Goal: Information Seeking & Learning: Find specific fact

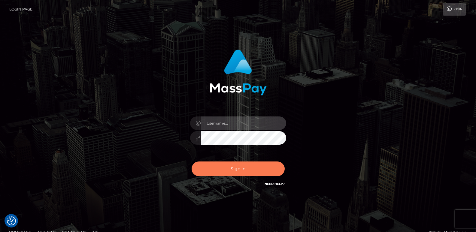
type input "[DOMAIN_NAME]"
click at [222, 170] on button "Sign in" at bounding box center [237, 168] width 93 height 15
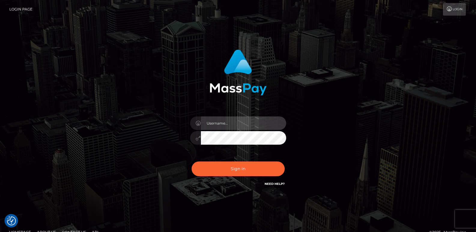
type input "ts2.es"
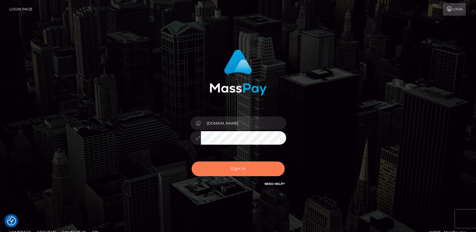
click at [222, 170] on button "Sign in" at bounding box center [237, 168] width 93 height 15
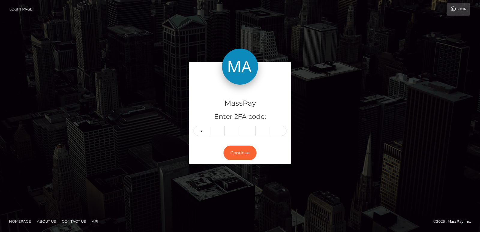
type input "8"
type input "0"
type input "7"
type input "2"
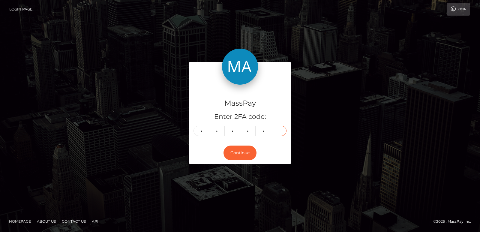
type input "8"
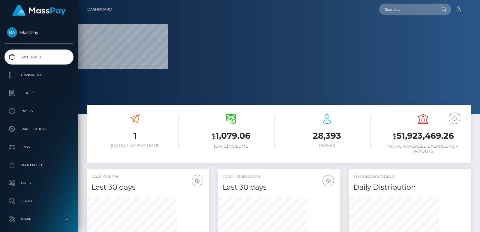
scroll to position [107, 122]
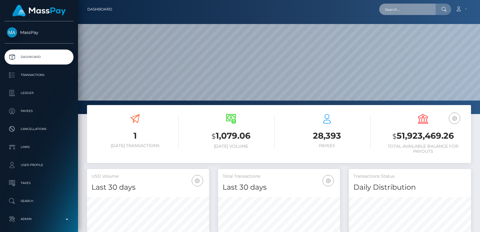
click at [392, 9] on input "text" at bounding box center [407, 9] width 56 height 11
paste input "[EMAIL_ADDRESS][DOMAIN_NAME]"
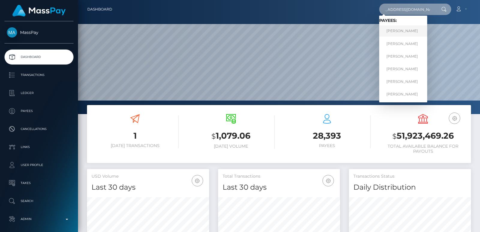
type input "[EMAIL_ADDRESS][DOMAIN_NAME]"
click at [422, 30] on link "MEREDITH WESSMAN" at bounding box center [403, 31] width 48 height 11
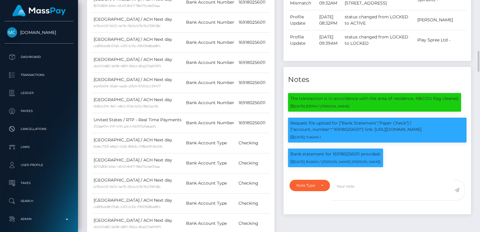
scroll to position [72, 122]
drag, startPoint x: 476, startPoint y: 1, endPoint x: 354, endPoint y: 62, distance: 135.9
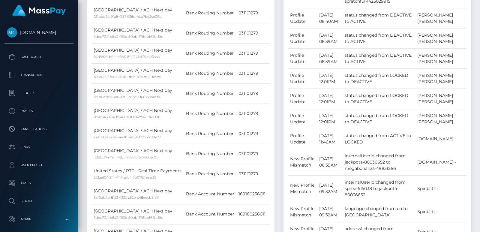
click at [478, 12] on div at bounding box center [478, 116] width 5 height 232
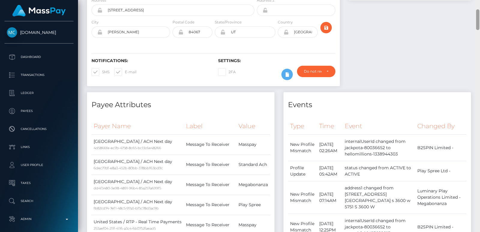
click at [478, 12] on div at bounding box center [477, 19] width 3 height 21
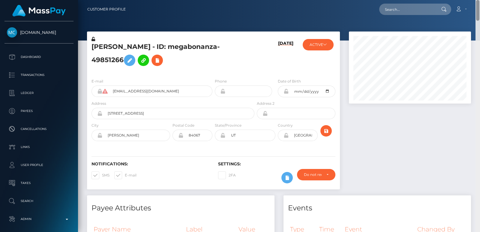
click at [478, 9] on div "Customer Profile Loading... Loading..." at bounding box center [279, 116] width 402 height 232
click at [396, 12] on input "text" at bounding box center [407, 9] width 56 height 11
paste input "91d11a6ba2b04e57895b585d5f620565"
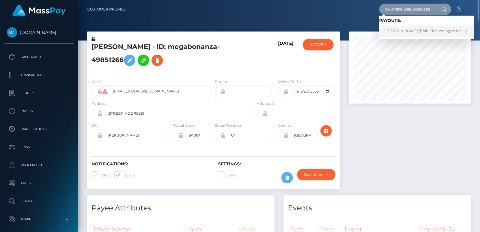
type input "91d11a6ba2b04e57895b585d5f620565"
click at [420, 33] on link "[PERSON_NAME] (Boink Technologies Inc. - )" at bounding box center [426, 31] width 95 height 11
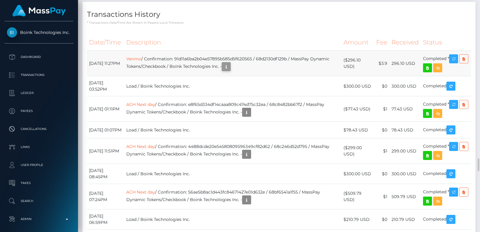
scroll to position [72, 122]
click at [230, 71] on icon "button" at bounding box center [226, 67] width 7 height 8
click at [256, 157] on div "Additional Info" at bounding box center [259, 158] width 39 height 11
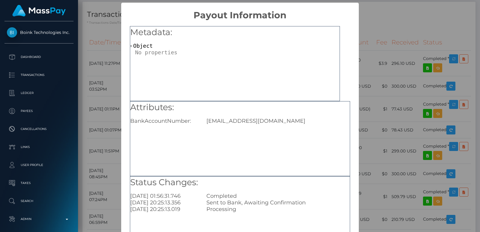
click at [368, 99] on div "× Payout Information Metadata: Object Attributes: BankAccountNumber: nikkirey21…" at bounding box center [240, 116] width 480 height 232
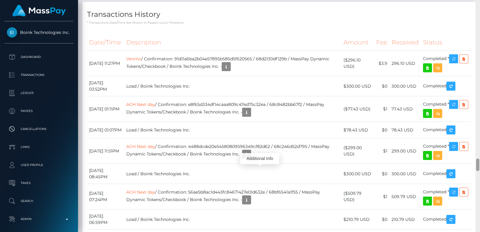
click at [477, 30] on div at bounding box center [478, 116] width 5 height 232
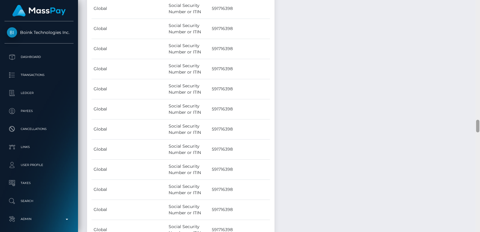
click at [477, 30] on div at bounding box center [478, 116] width 5 height 232
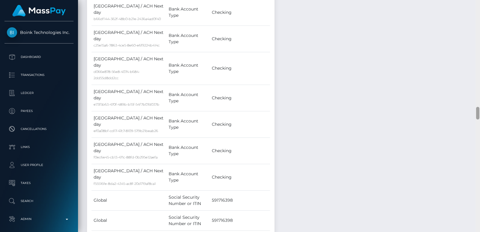
click at [477, 30] on div at bounding box center [478, 116] width 5 height 232
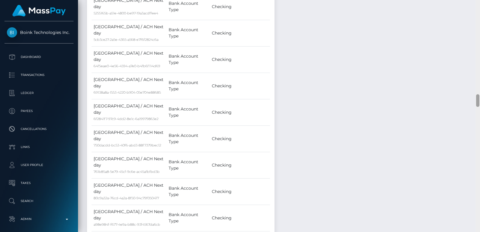
click at [477, 30] on div at bounding box center [478, 116] width 5 height 232
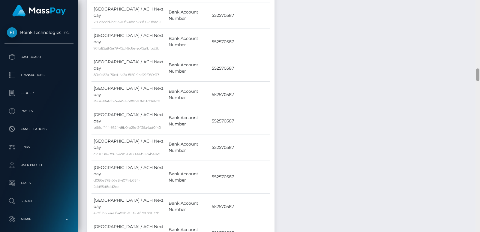
click at [477, 30] on div at bounding box center [478, 116] width 5 height 232
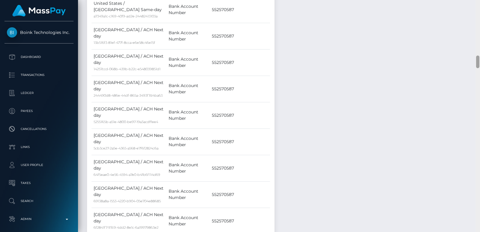
click at [477, 30] on div at bounding box center [478, 116] width 5 height 232
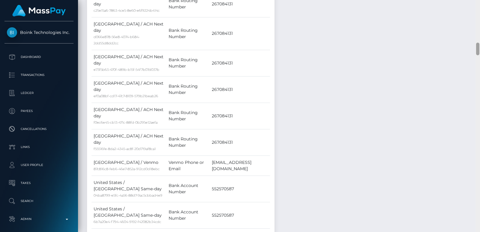
click at [477, 30] on div at bounding box center [478, 116] width 5 height 232
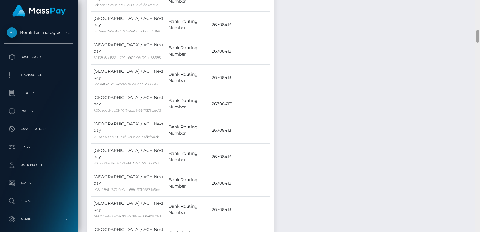
click at [477, 30] on div at bounding box center [477, 36] width 3 height 13
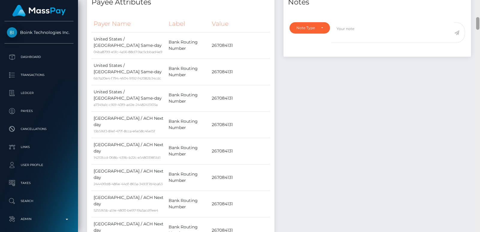
click at [479, 18] on div at bounding box center [478, 116] width 5 height 232
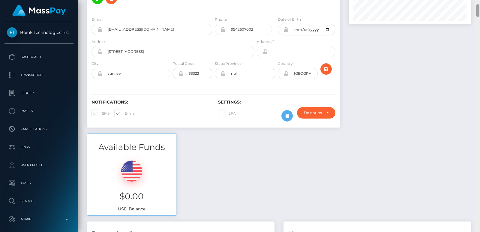
click at [479, 12] on div at bounding box center [478, 116] width 5 height 232
click at [479, 12] on div at bounding box center [477, 10] width 3 height 13
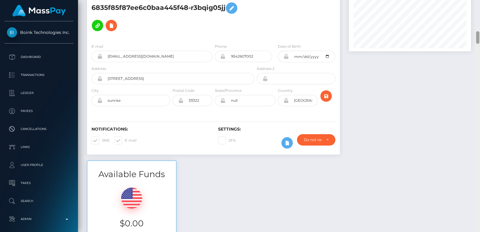
click at [478, 31] on div at bounding box center [477, 37] width 3 height 13
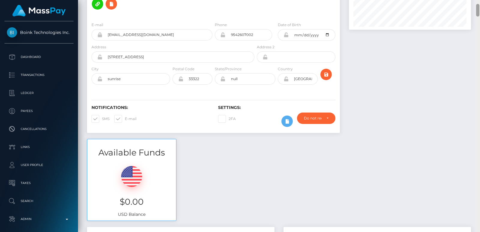
click at [478, 7] on div at bounding box center [477, 10] width 3 height 13
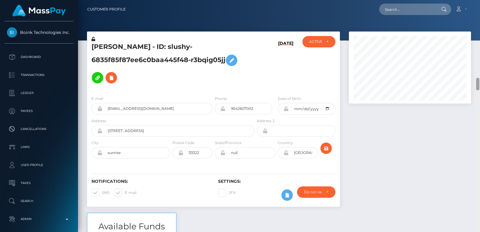
click at [478, 3] on div "Customer Profile Loading... Loading..." at bounding box center [279, 116] width 402 height 232
click at [384, 7] on input "text" at bounding box center [407, 9] width 56 height 11
paste input "photodirve@gmail.com"
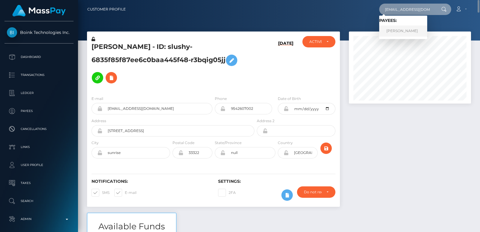
type input "photodirve@gmail.com"
click at [395, 29] on link "USHNIK DAS" at bounding box center [403, 31] width 48 height 11
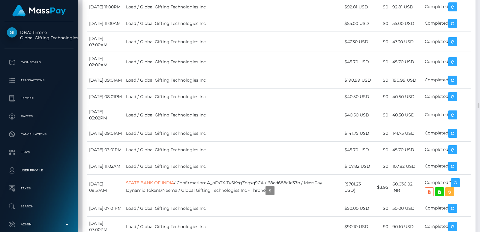
scroll to position [3591, 0]
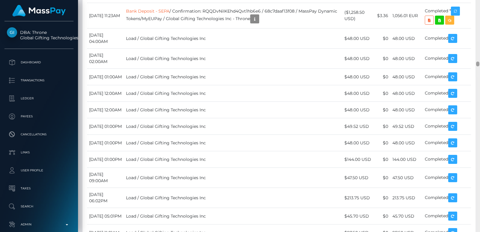
click at [480, 5] on div at bounding box center [478, 116] width 5 height 232
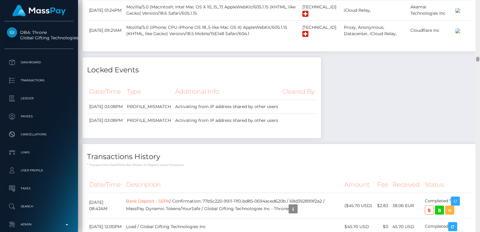
click at [480, 5] on div at bounding box center [478, 116] width 5 height 232
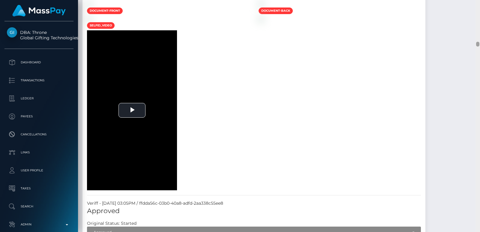
click at [480, 5] on div at bounding box center [478, 116] width 5 height 232
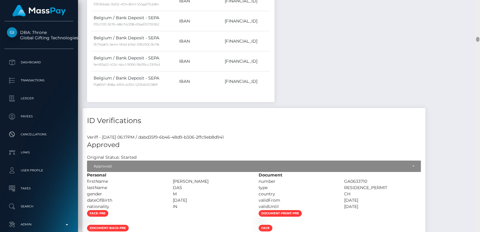
click at [480, 5] on div at bounding box center [478, 116] width 5 height 232
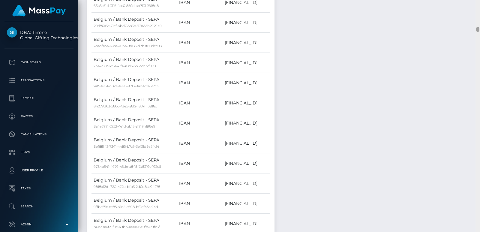
click at [480, 5] on div at bounding box center [478, 116] width 5 height 232
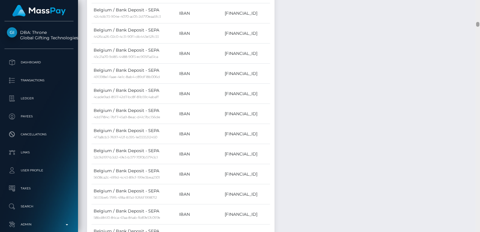
click at [480, 5] on div at bounding box center [478, 116] width 5 height 232
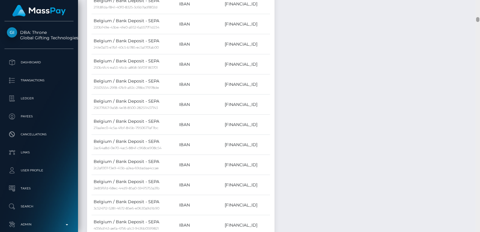
click at [480, 5] on div at bounding box center [478, 116] width 5 height 232
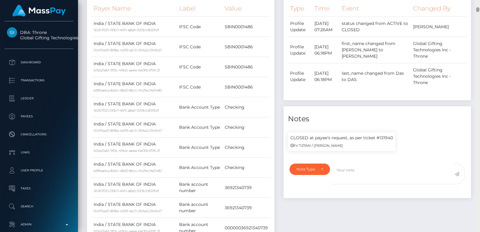
click at [480, 5] on div at bounding box center [478, 116] width 5 height 232
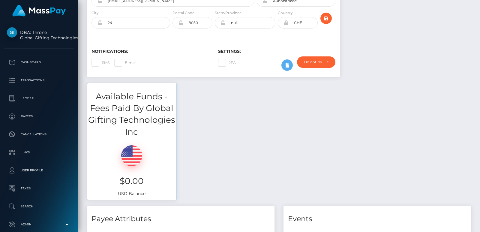
click at [476, 1] on div "Customer Profile Loading... Loading..." at bounding box center [279, 116] width 402 height 232
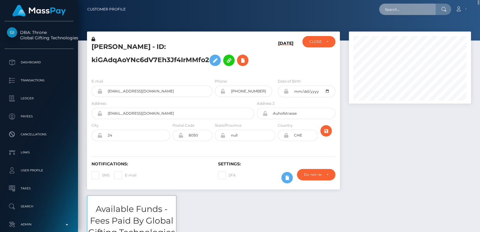
click at [392, 13] on input "text" at bounding box center [407, 9] width 56 height 11
paste input "megaluxeon@gmail.com"
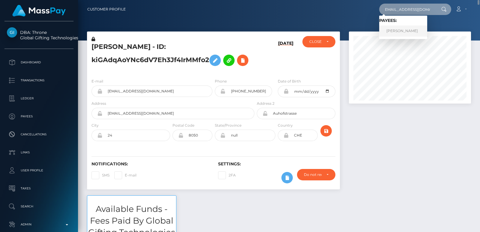
type input "megaluxeon@gmail.com"
click at [399, 31] on link "Andrey Shulika" at bounding box center [403, 31] width 48 height 11
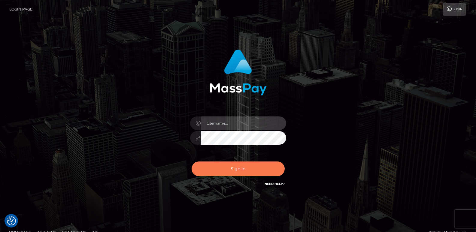
type input "[DOMAIN_NAME]"
click at [229, 173] on button "Sign in" at bounding box center [237, 168] width 93 height 15
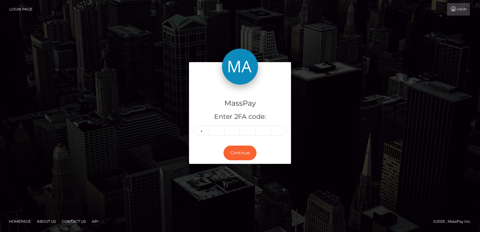
type input "3"
type input "4"
type input "9"
type input "4"
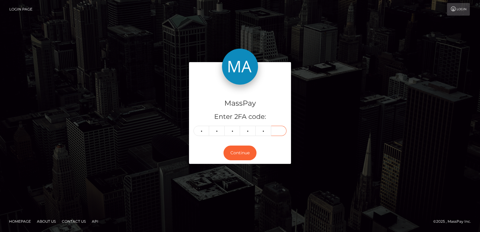
type input "3"
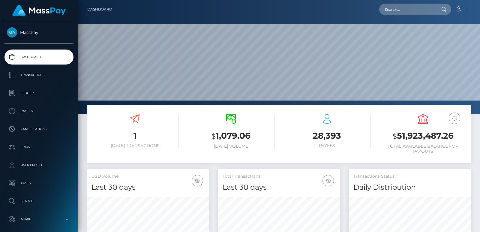
scroll to position [107, 122]
click at [399, 10] on input "text" at bounding box center [407, 9] width 56 height 11
paste input "nikkirey21@icloud.com"
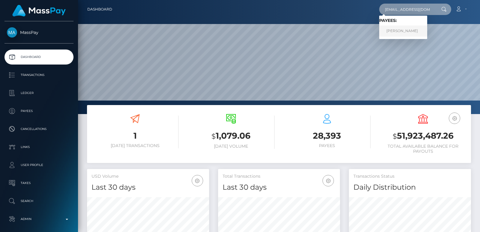
type input "nikkirey21@icloud.com"
click at [408, 30] on link "NICOLETTE TAYLOR REY" at bounding box center [403, 31] width 48 height 11
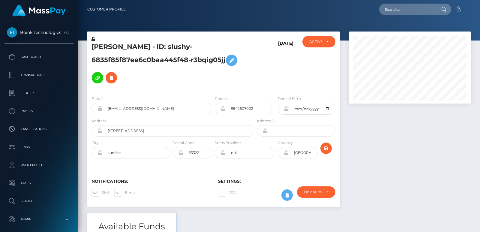
scroll to position [72, 122]
click at [387, 13] on input "text" at bounding box center [407, 9] width 56 height 11
paste input "[EMAIL_ADDRESS][DOMAIN_NAME]"
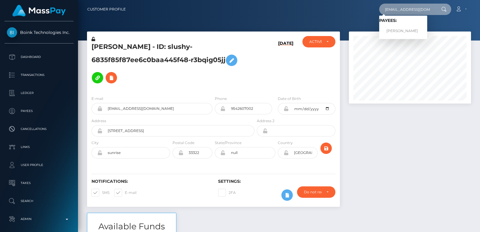
type input "nikkirey21@icloud.com"
click at [410, 7] on input "nikkirey21@icloud.com" at bounding box center [407, 9] width 56 height 11
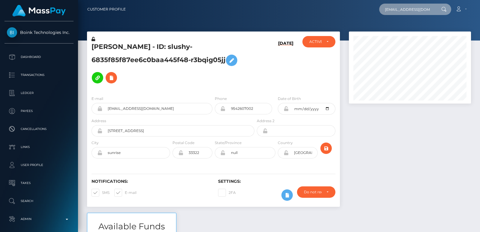
click at [410, 7] on input "nikkirey21@icloud.com" at bounding box center [407, 9] width 56 height 11
paste input "[EMAIL_ADDRESS][DOMAIN_NAME]"
type input "[EMAIL_ADDRESS][DOMAIN_NAME]"
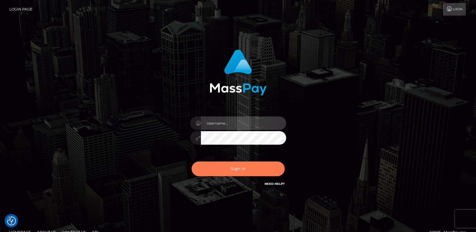
type input "[DOMAIN_NAME]"
click at [235, 169] on button "Sign in" at bounding box center [237, 168] width 93 height 15
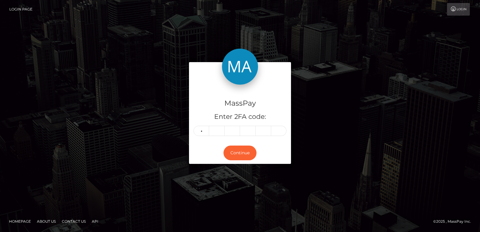
type input "0"
type input "4"
type input "5"
type input "1"
type input "0"
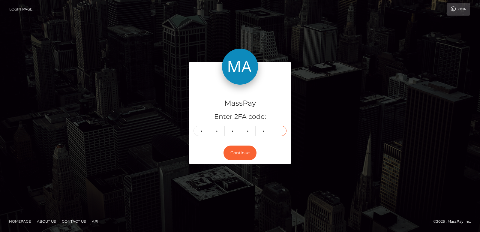
type input "3"
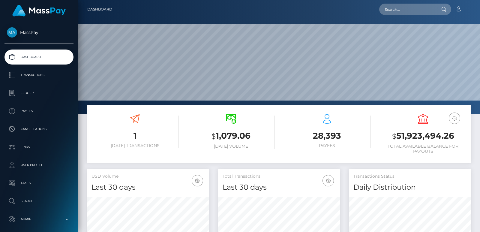
scroll to position [114, 402]
click at [398, 11] on input "text" at bounding box center [407, 9] width 56 height 11
paste input "[EMAIL_ADDRESS][DOMAIN_NAME]"
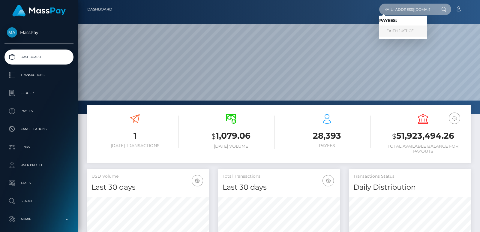
type input "[EMAIL_ADDRESS][DOMAIN_NAME]"
click at [403, 29] on link "FAITH JUSTICE" at bounding box center [403, 31] width 48 height 11
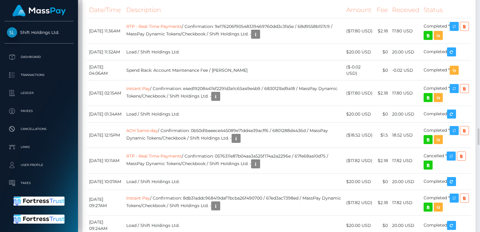
scroll to position [1674, 0]
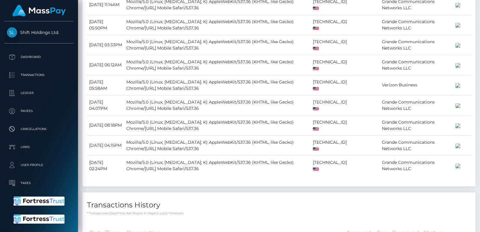
click at [477, 23] on div at bounding box center [478, 116] width 5 height 232
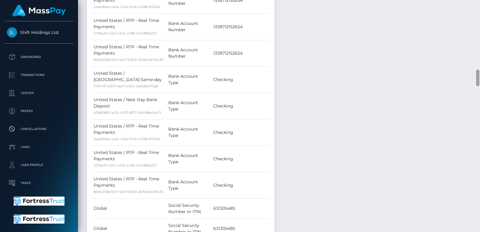
click at [477, 23] on div at bounding box center [478, 116] width 5 height 232
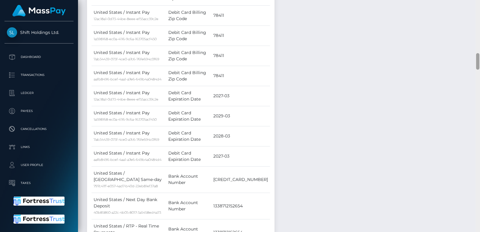
click at [477, 23] on div at bounding box center [478, 116] width 5 height 232
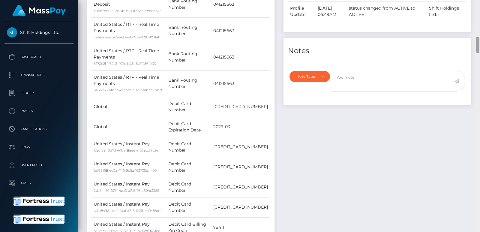
click at [477, 23] on div at bounding box center [478, 116] width 5 height 232
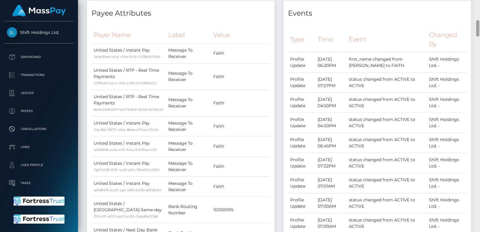
click at [477, 23] on div at bounding box center [477, 28] width 3 height 17
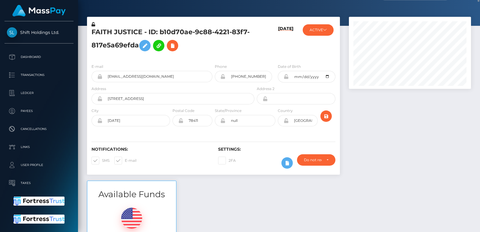
scroll to position [0, 0]
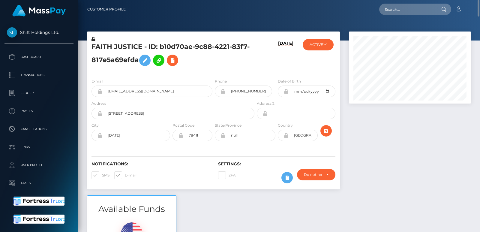
click at [103, 45] on h5 "FAITH JUSTICE - ID: b10d70ae-9c88-4221-83f7-817e5a69efda" at bounding box center [172, 55] width 160 height 27
copy h5 "FAITH"
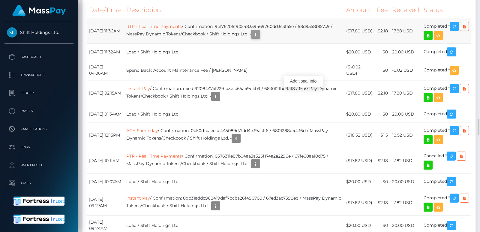
scroll to position [72, 122]
click at [259, 38] on icon "button" at bounding box center [255, 35] width 7 height 8
click at [303, 78] on div "Additional Info" at bounding box center [303, 81] width 39 height 11
click at [301, 81] on div "Additional Info" at bounding box center [303, 81] width 39 height 11
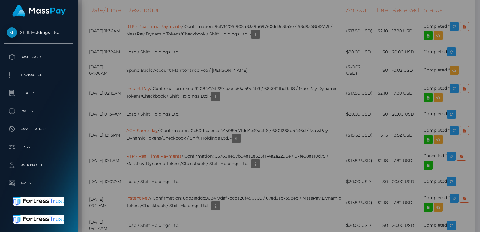
scroll to position [0, 0]
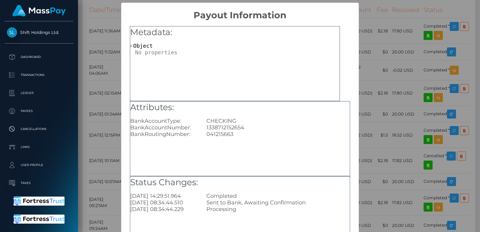
click at [301, 81] on div "Metadata: Object" at bounding box center [235, 63] width 210 height 75
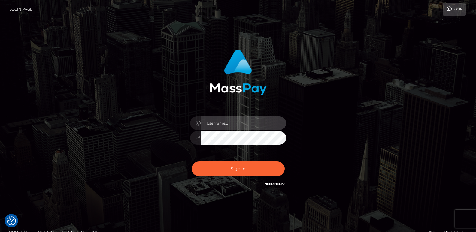
type input "ts2.es"
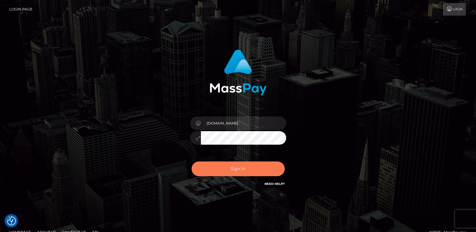
drag, startPoint x: 228, startPoint y: 158, endPoint x: 224, endPoint y: 169, distance: 11.1
click at [224, 169] on div "Sign in Need Help?" at bounding box center [237, 171] width 105 height 27
click at [224, 169] on button "Sign in" at bounding box center [237, 168] width 93 height 15
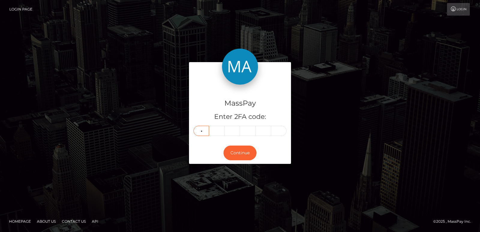
type input "4"
type input "3"
type input "1"
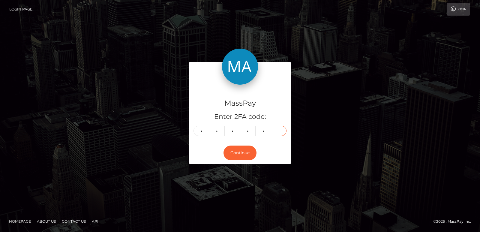
type input "8"
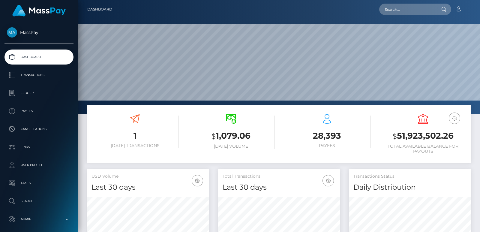
scroll to position [107, 122]
click at [396, 8] on input "text" at bounding box center [407, 9] width 56 height 11
paste input "91d11a6ba2b04e57895b585d5f620565"
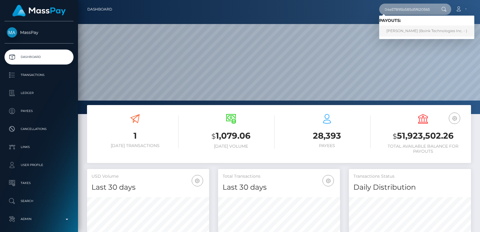
type input "91d11a6ba2b04e57895b585d5f620565"
click at [411, 29] on link "[PERSON_NAME] (Boink Technologies Inc. - )" at bounding box center [426, 31] width 95 height 11
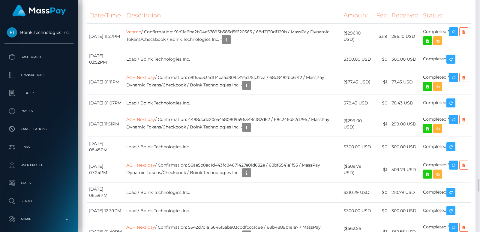
scroll to position [2916, 0]
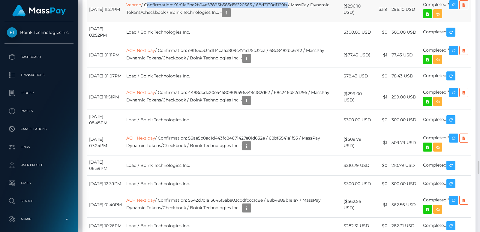
drag, startPoint x: 157, startPoint y: 87, endPoint x: 299, endPoint y: 87, distance: 141.6
click at [299, 22] on td "Venmo / Confirmation: 91d11a6ba2b04e57895b585d5f620565 / 68d2130df129b / MassPa…" at bounding box center [233, 10] width 218 height 26
copy td "Confirmation: 91d11a6ba2b04e57895b585d5f620565 / 68d2130df129b"
